Goal: Register for event/course

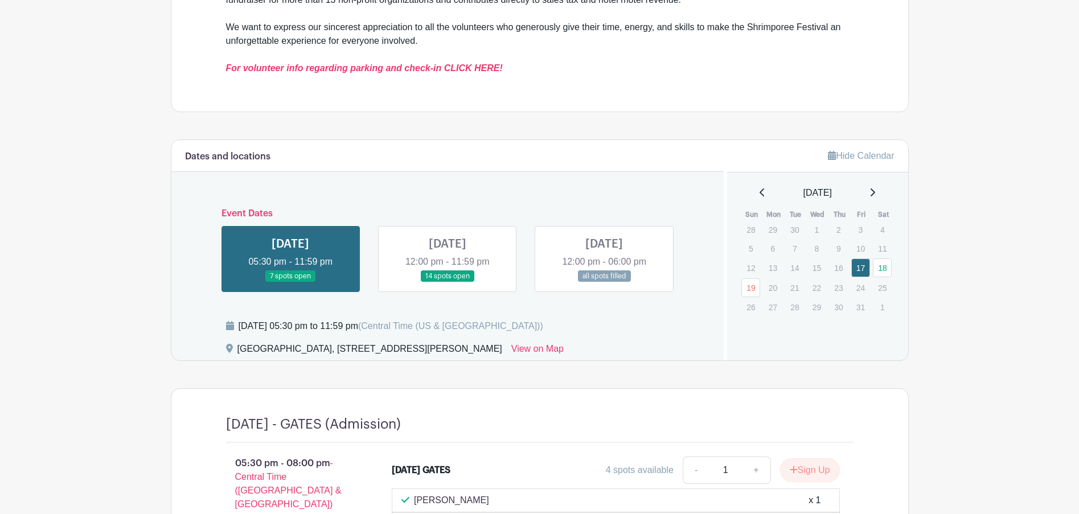
scroll to position [456, 0]
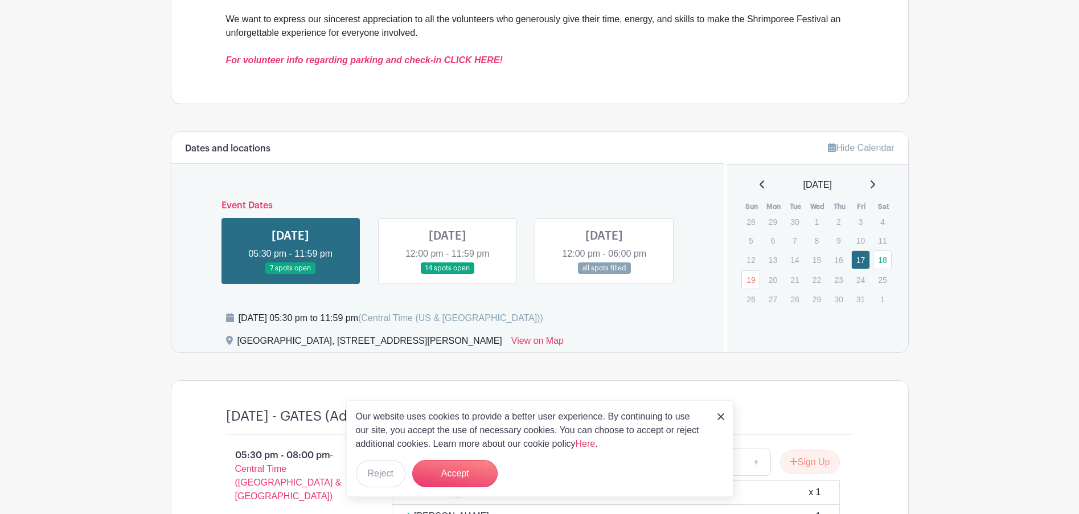
click at [291, 275] on link at bounding box center [291, 275] width 0 height 0
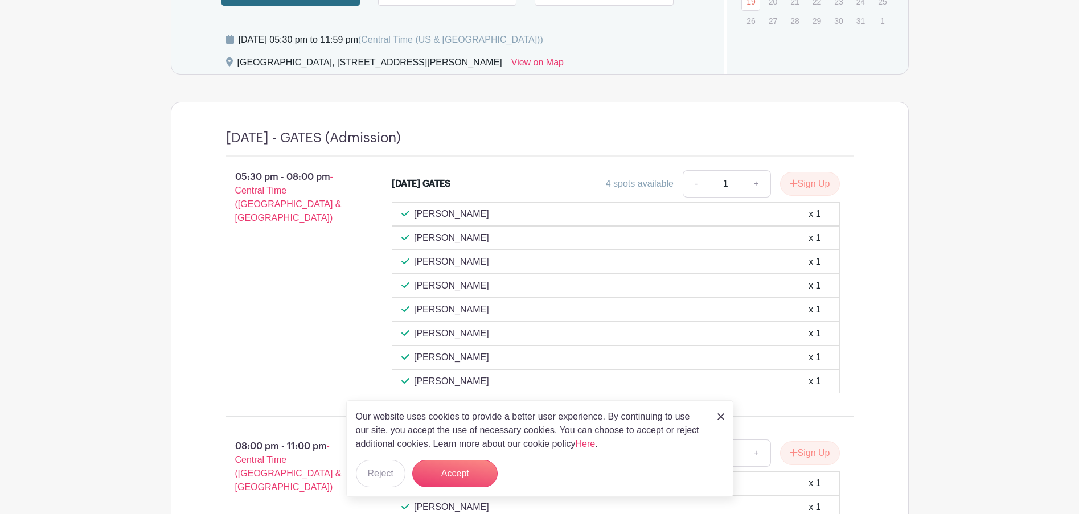
scroll to position [798, 0]
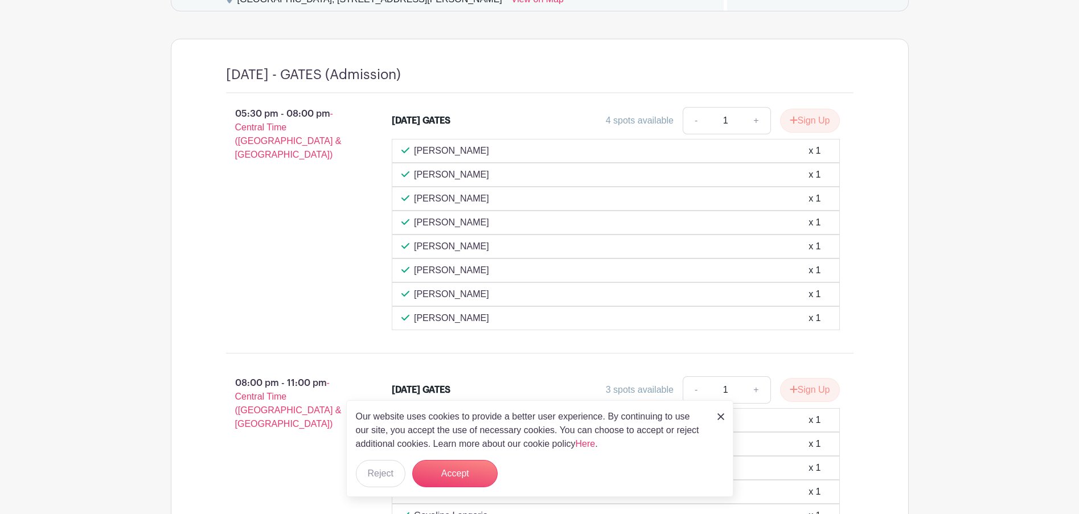
click at [724, 418] on img at bounding box center [721, 417] width 7 height 7
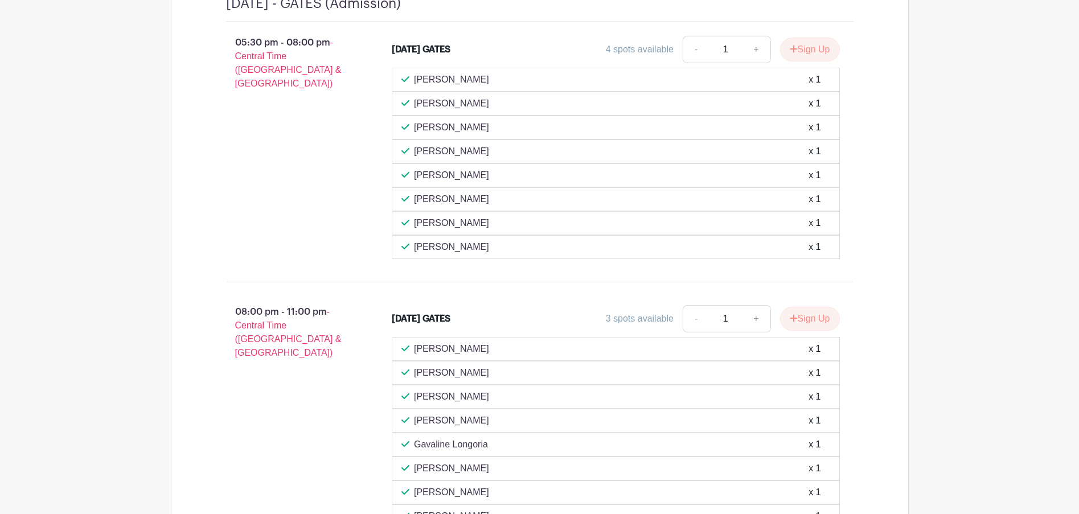
scroll to position [832, 0]
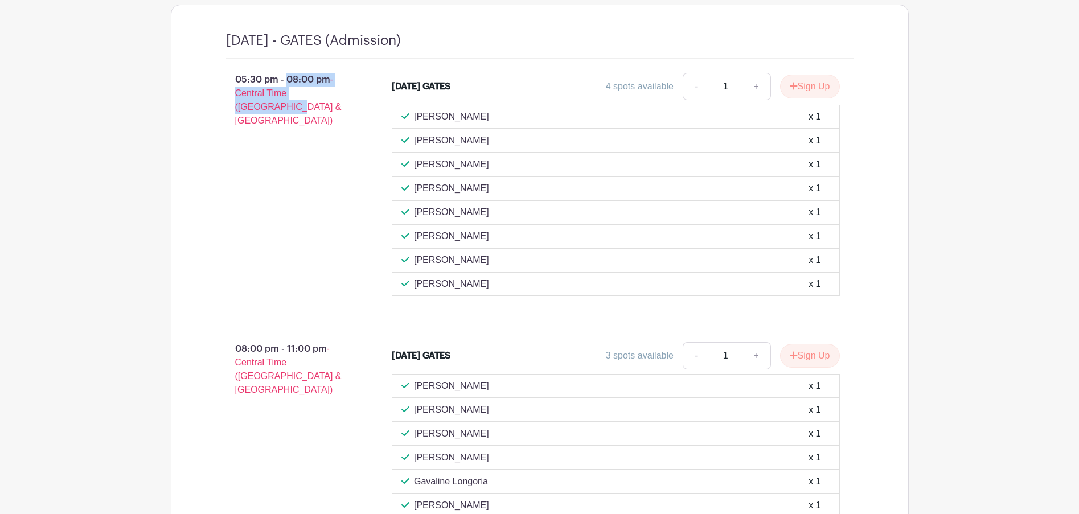
drag, startPoint x: 236, startPoint y: 79, endPoint x: 343, endPoint y: 113, distance: 113.1
click at [343, 113] on p "05:30 pm - 08:00 pm - Central Time (US & Canada)" at bounding box center [291, 100] width 166 height 64
click at [331, 266] on div "05:30 pm - 08:00 pm - Central Time (US & Canada)" at bounding box center [291, 184] width 166 height 232
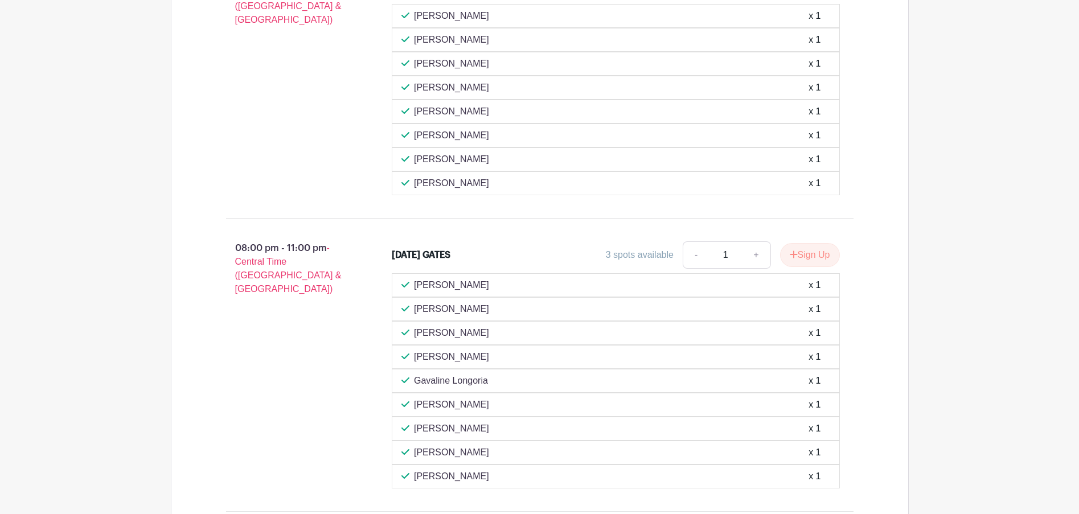
scroll to position [1003, 0]
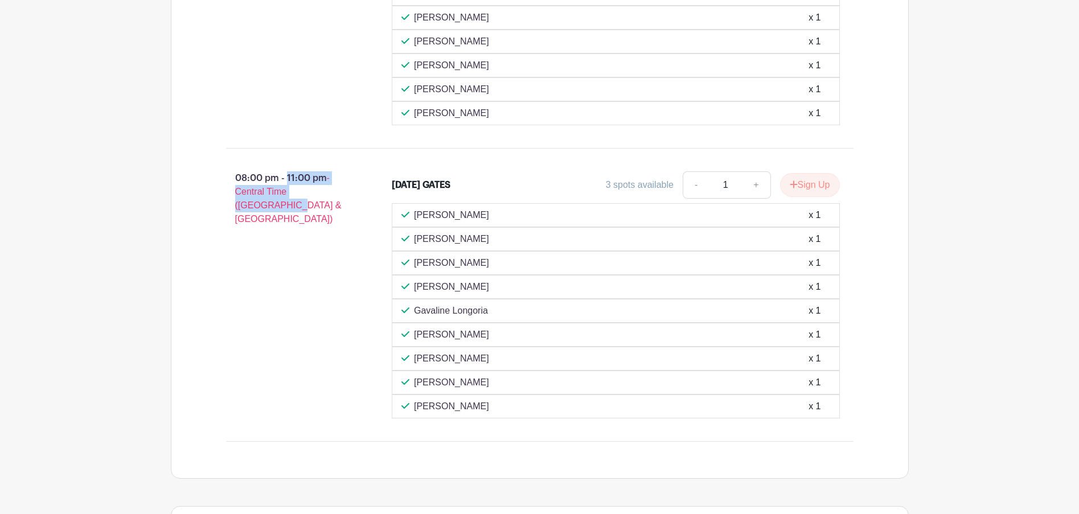
drag, startPoint x: 231, startPoint y: 175, endPoint x: 320, endPoint y: 224, distance: 101.7
click at [320, 224] on div "08:00 pm - 11:00 pm - Central Time (US & Canada)" at bounding box center [291, 295] width 166 height 256
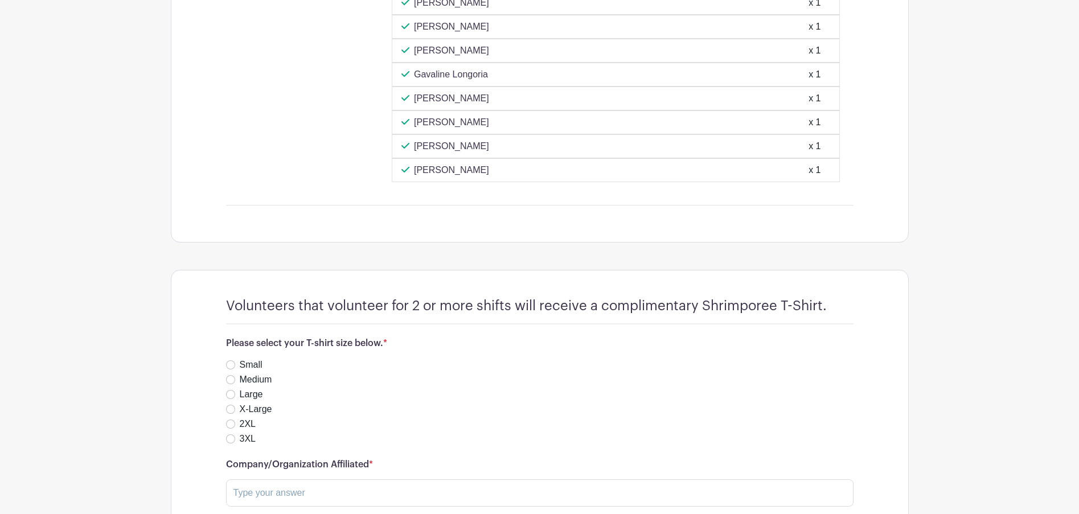
scroll to position [1230, 0]
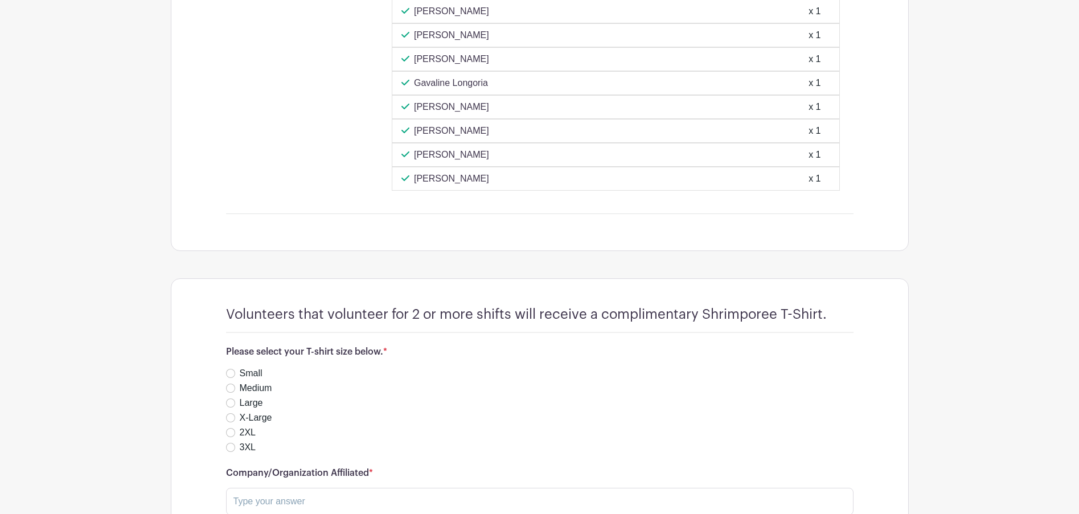
drag, startPoint x: 220, startPoint y: 301, endPoint x: 833, endPoint y: 318, distance: 613.2
click at [833, 318] on div "Volunteers that volunteer for 2 or more shifts will receive a complimentary Shr…" at bounding box center [540, 417] width 682 height 277
click at [834, 319] on div "Volunteers that volunteer for 2 or more shifts will receive a complimentary Shr…" at bounding box center [540, 319] width 628 height 27
